Goal: Communication & Community: Answer question/provide support

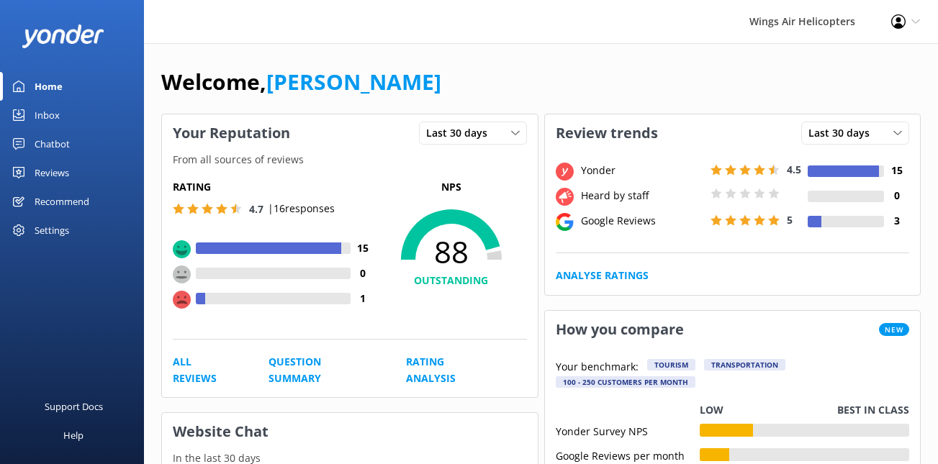
click at [79, 169] on link "Reviews" at bounding box center [72, 172] width 144 height 29
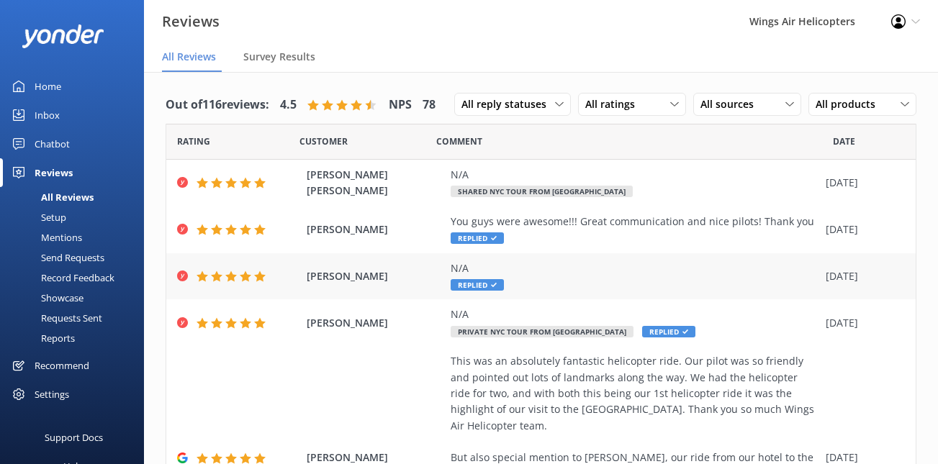
click at [539, 278] on div "N/A Replied" at bounding box center [635, 277] width 368 height 32
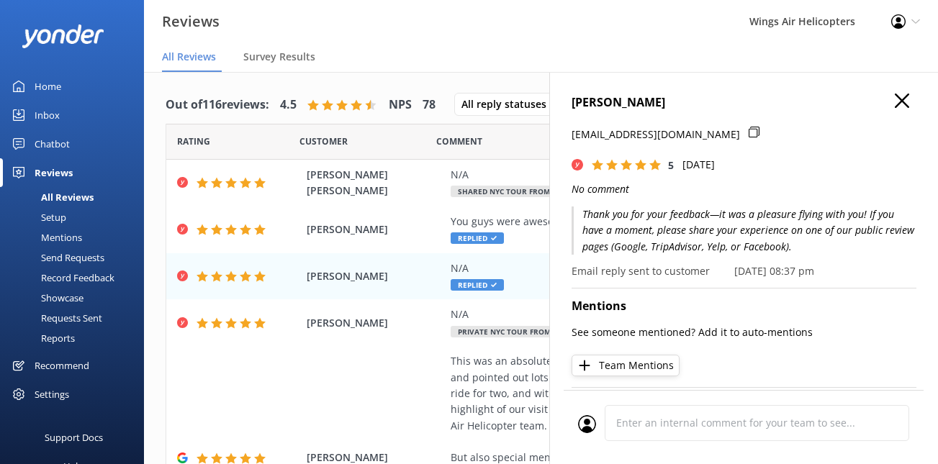
click at [643, 233] on p "Thank you for your feedback—it was a pleasure flying with you! If you have a mo…" at bounding box center [744, 231] width 345 height 48
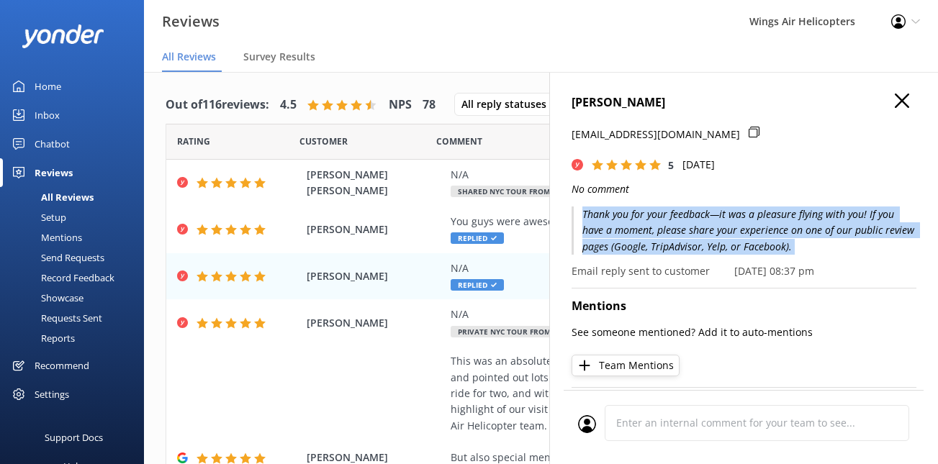
click at [643, 233] on p "Thank you for your feedback—it was a pleasure flying with you! If you have a mo…" at bounding box center [744, 231] width 345 height 48
copy p "Thank you for your feedback—it was a pleasure flying with you! If you have a mo…"
click at [901, 102] on use "button" at bounding box center [902, 101] width 14 height 14
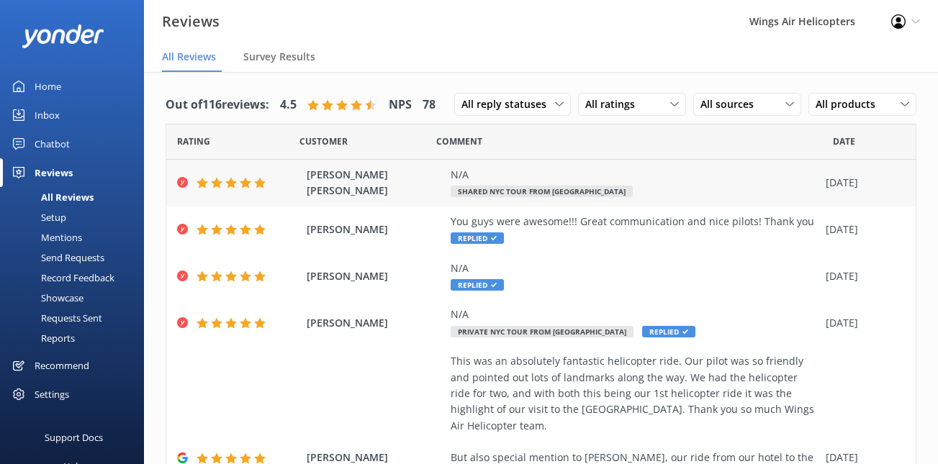
click at [515, 179] on div "N/A" at bounding box center [635, 175] width 368 height 16
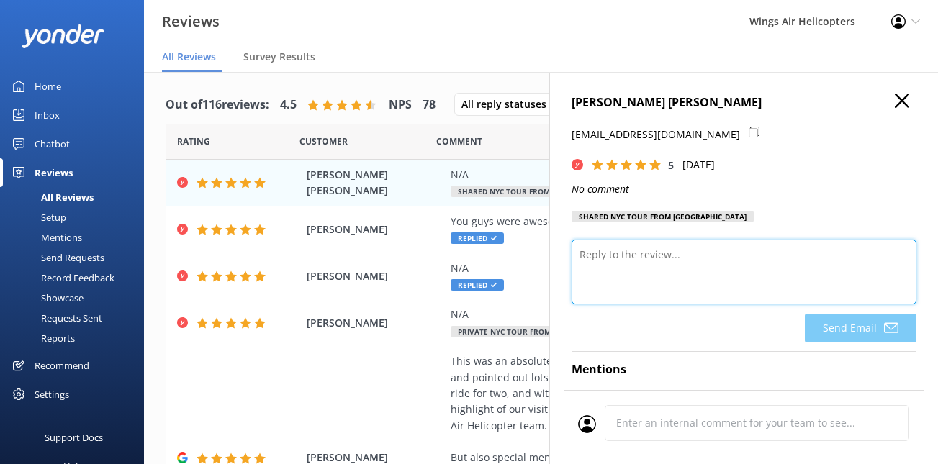
click at [708, 269] on textarea at bounding box center [744, 272] width 345 height 65
paste textarea "Thank you for your feedback—it was a pleasure flying with you! If you have a mo…"
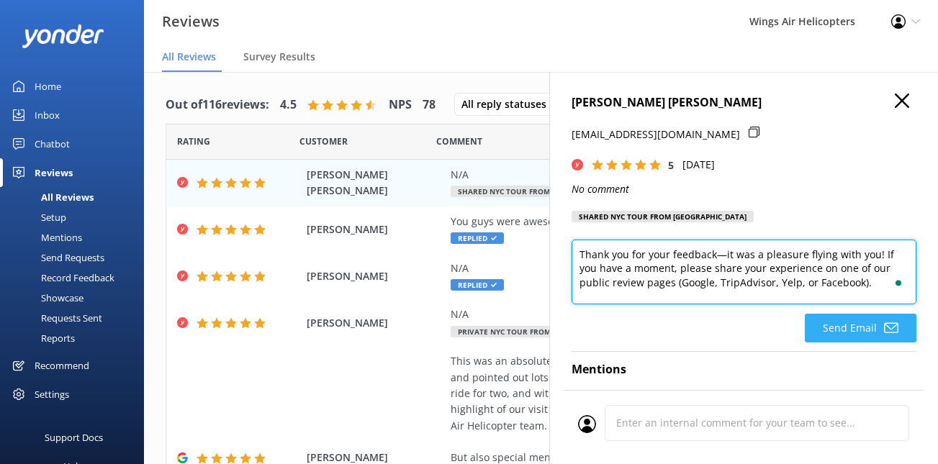
type textarea "Thank you for your feedback—it was a pleasure flying with you! If you have a mo…"
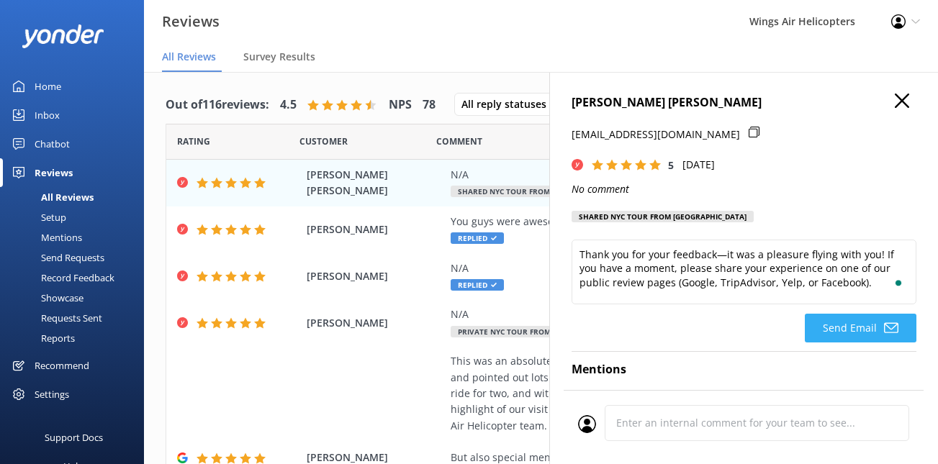
click at [856, 338] on button "Send Email" at bounding box center [861, 328] width 112 height 29
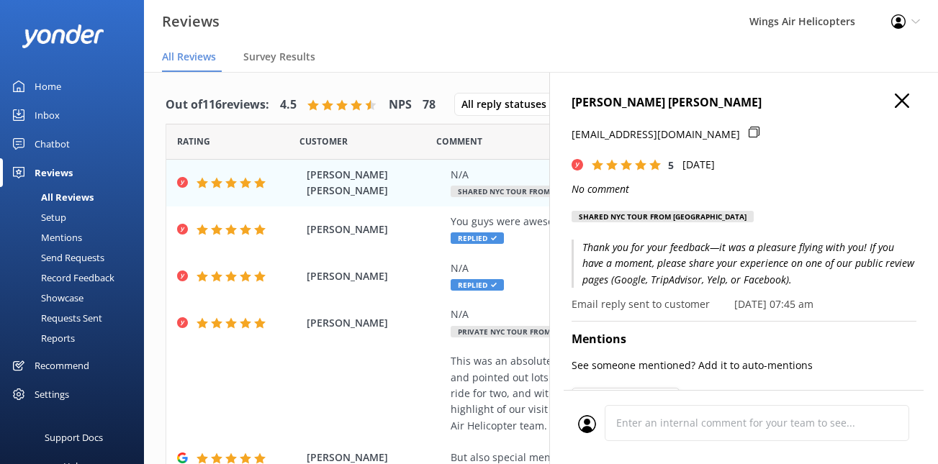
click at [904, 95] on icon "button" at bounding box center [902, 101] width 14 height 14
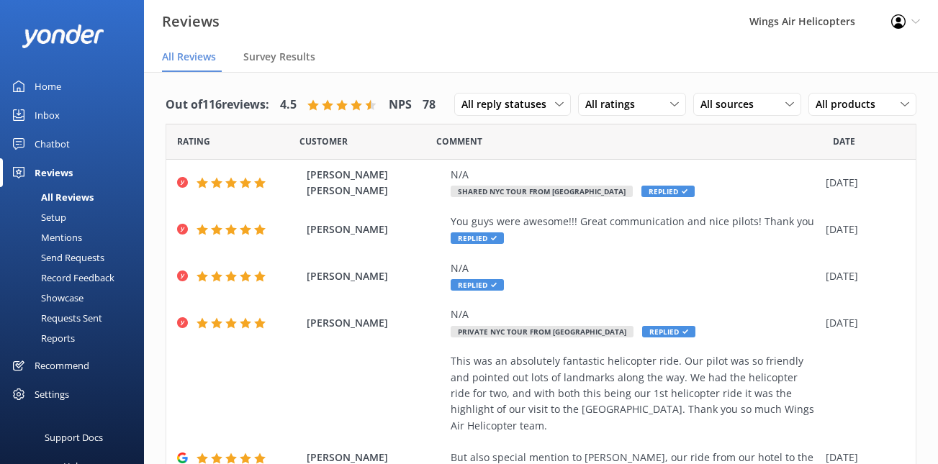
click at [75, 325] on div "Requests Sent" at bounding box center [56, 318] width 94 height 20
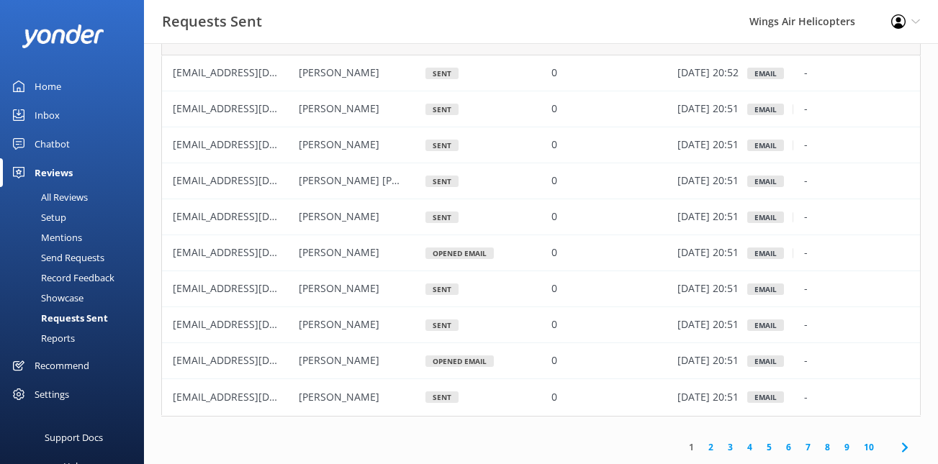
scroll to position [83, 0]
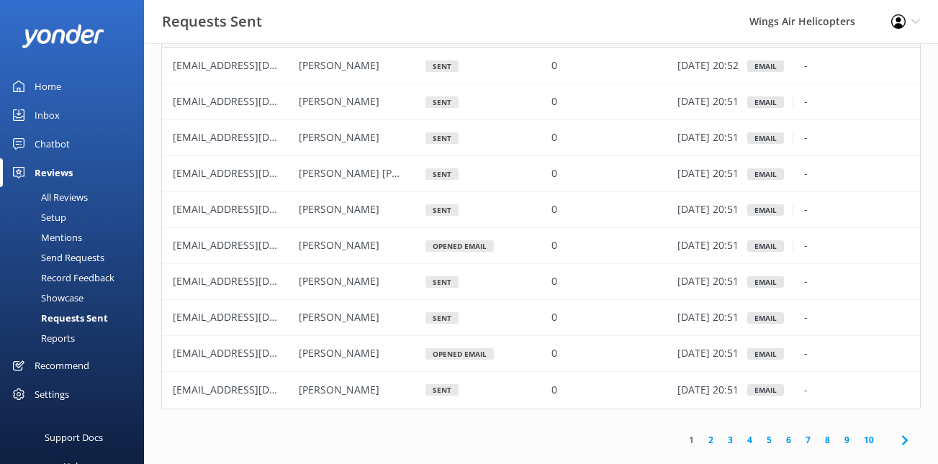
click at [711, 444] on link "2" at bounding box center [710, 440] width 19 height 14
